Goal: Task Accomplishment & Management: Manage account settings

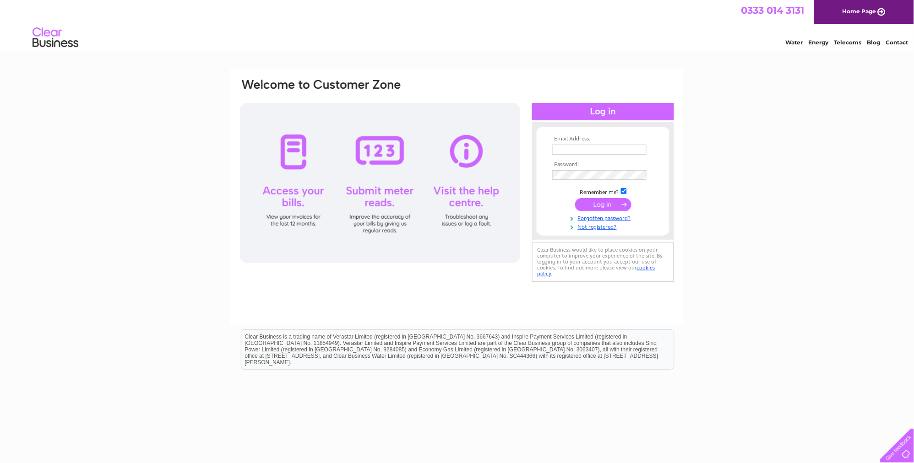
type input "[EMAIL_ADDRESS][DOMAIN_NAME]"
click at [600, 207] on input "submit" at bounding box center [603, 204] width 56 height 13
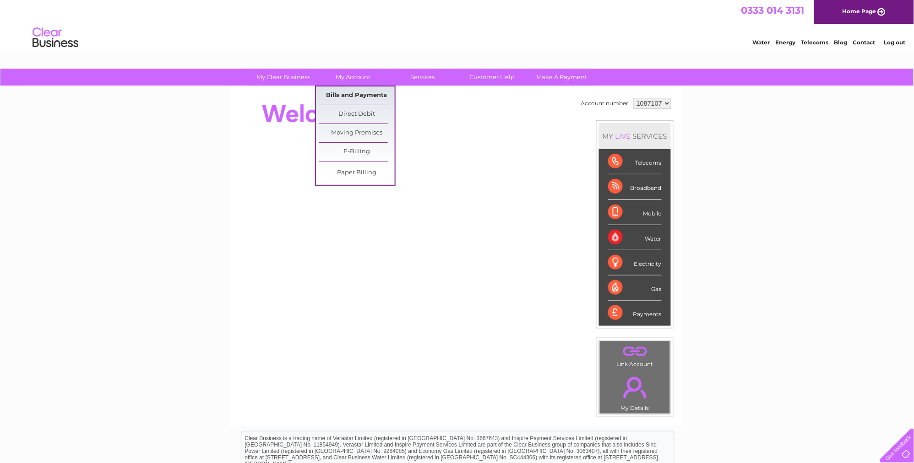
click at [347, 96] on link "Bills and Payments" at bounding box center [357, 96] width 76 height 18
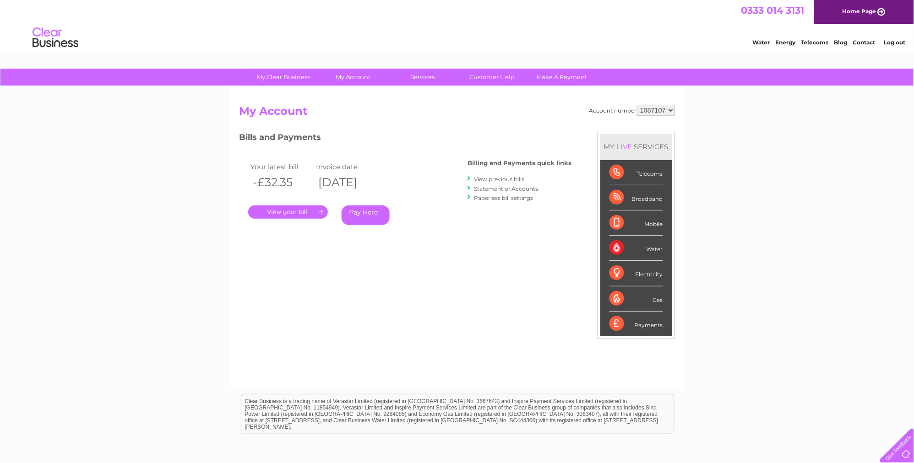
click at [490, 178] on link "View previous bills" at bounding box center [499, 179] width 50 height 7
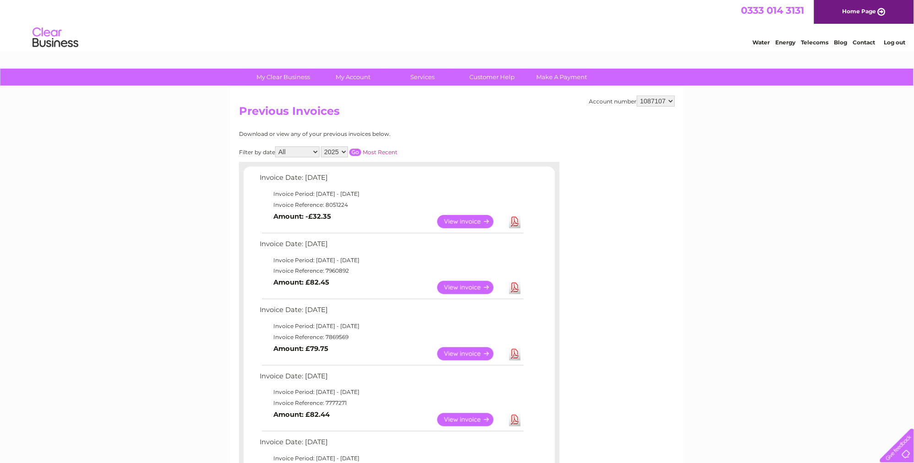
click at [467, 219] on link "View" at bounding box center [470, 221] width 67 height 13
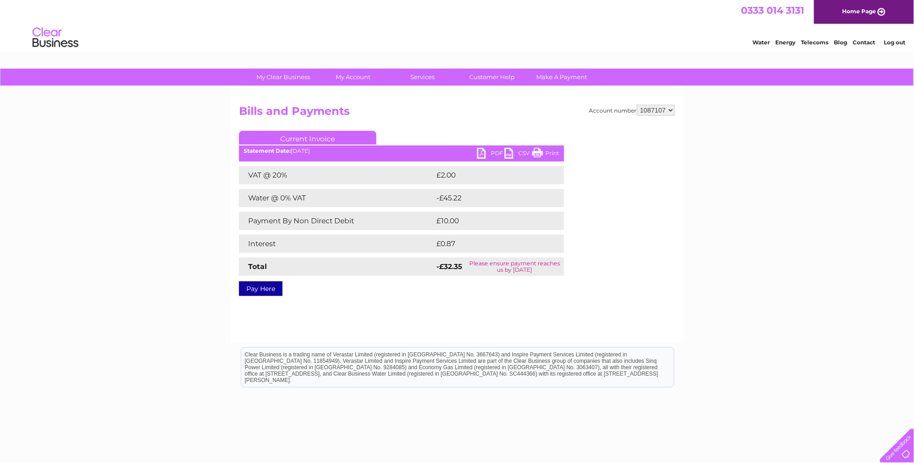
click at [489, 152] on link "PDF" at bounding box center [490, 154] width 27 height 13
